Goal: Information Seeking & Learning: Learn about a topic

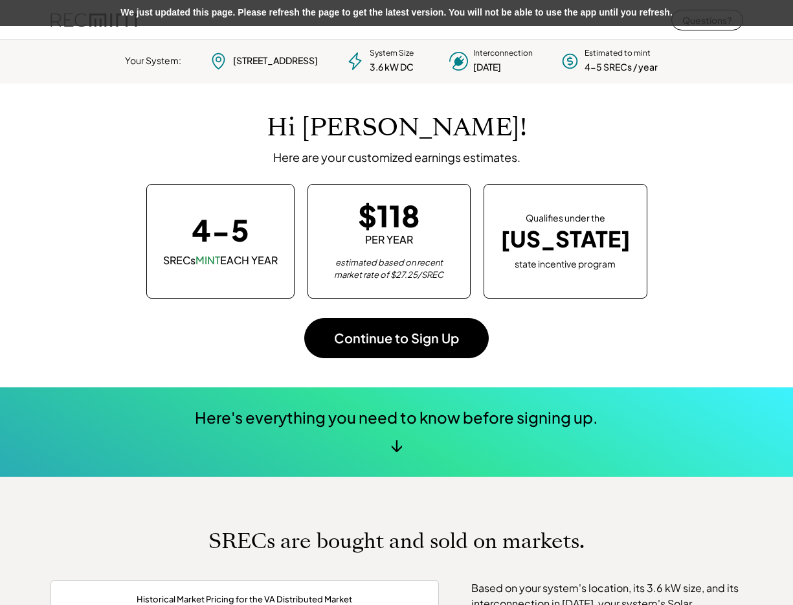
click at [731, 178] on div "Hi [PERSON_NAME]! Here are your customized earnings estimates. 4-5 SRECs MINT E…" at bounding box center [397, 236] width 693 height 304
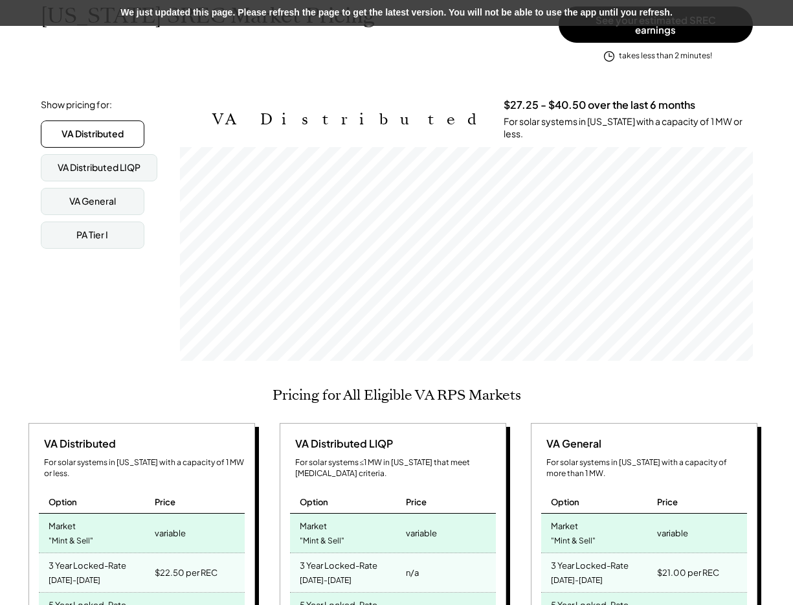
scroll to position [229, 0]
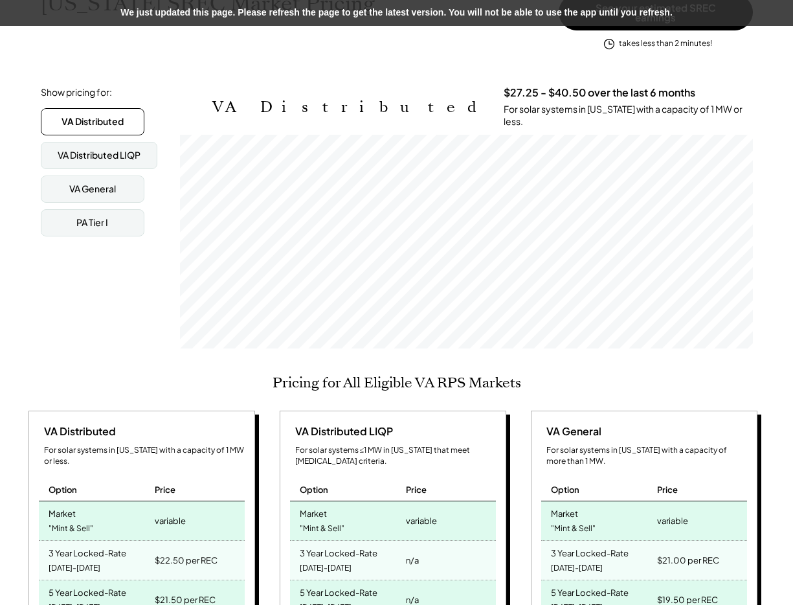
click at [490, 374] on h2 "Pricing for All Eligible VA RPS Markets" at bounding box center [397, 382] width 249 height 17
click at [503, 374] on h2 "Pricing for All Eligible VA RPS Markets" at bounding box center [397, 382] width 249 height 17
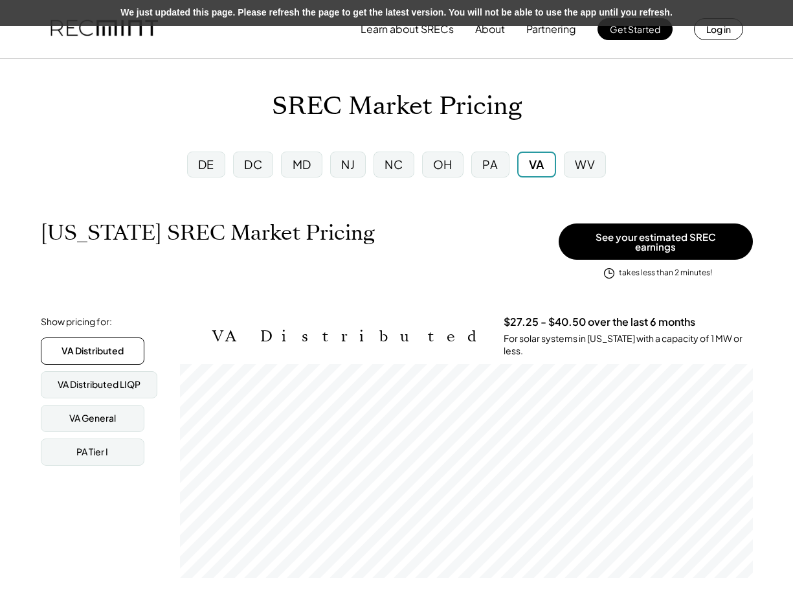
click at [641, 117] on div "SREC Market Pricing" at bounding box center [396, 106] width 793 height 30
